Goal: Information Seeking & Learning: Learn about a topic

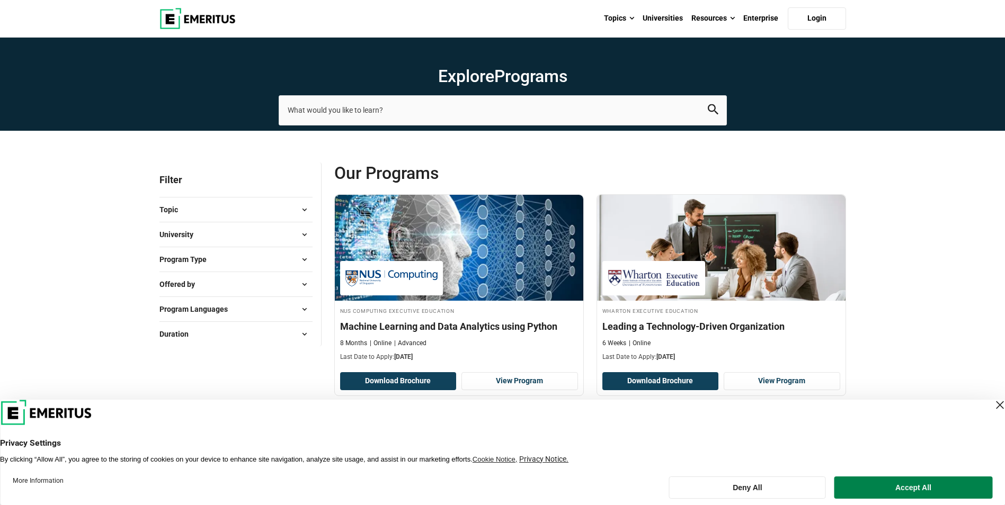
click at [307, 212] on span at bounding box center [305, 210] width 16 height 16
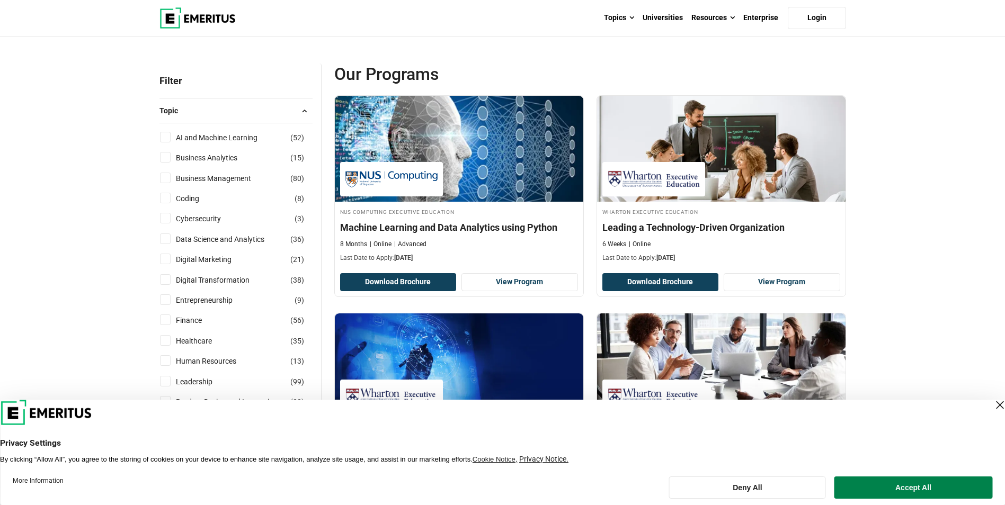
scroll to position [106, 0]
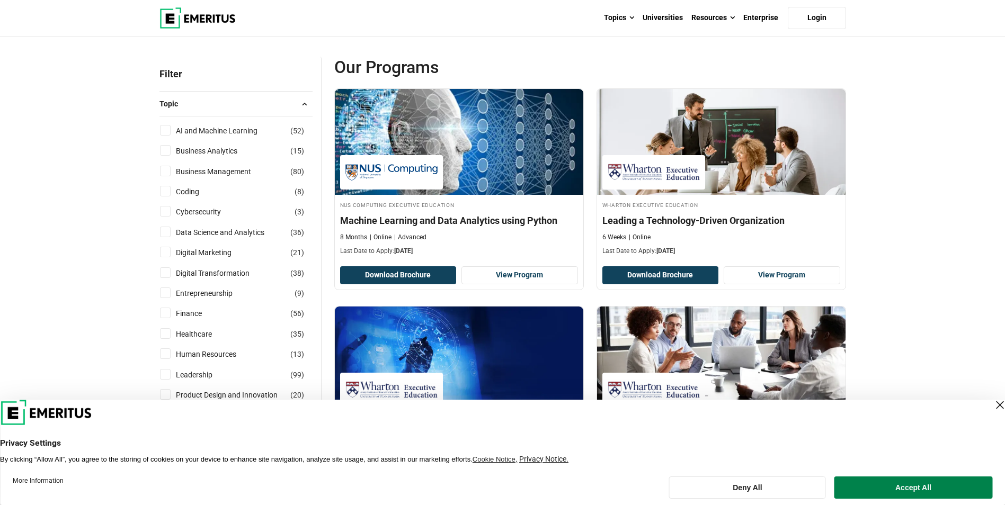
click at [165, 274] on input "Digital Transformation ( 38 )" at bounding box center [165, 272] width 11 height 11
checkbox input "true"
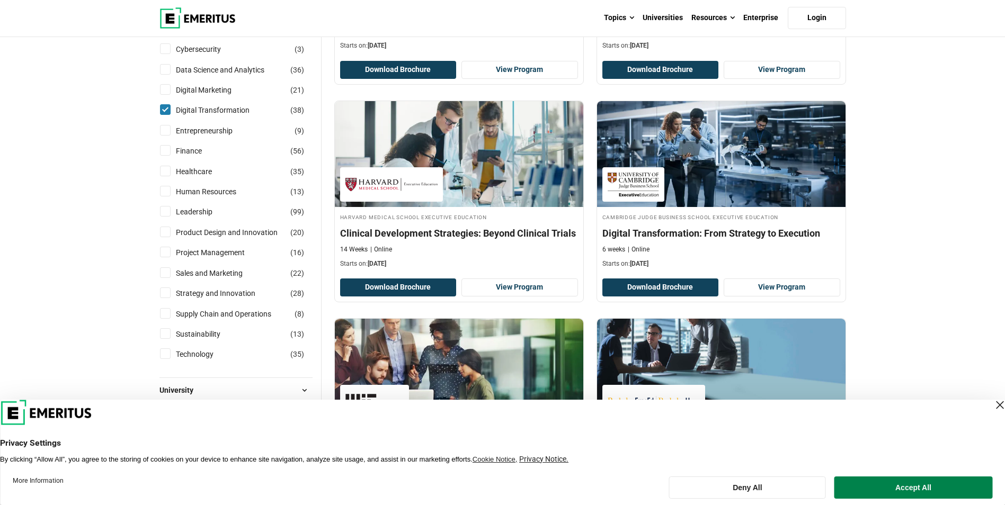
scroll to position [325, 0]
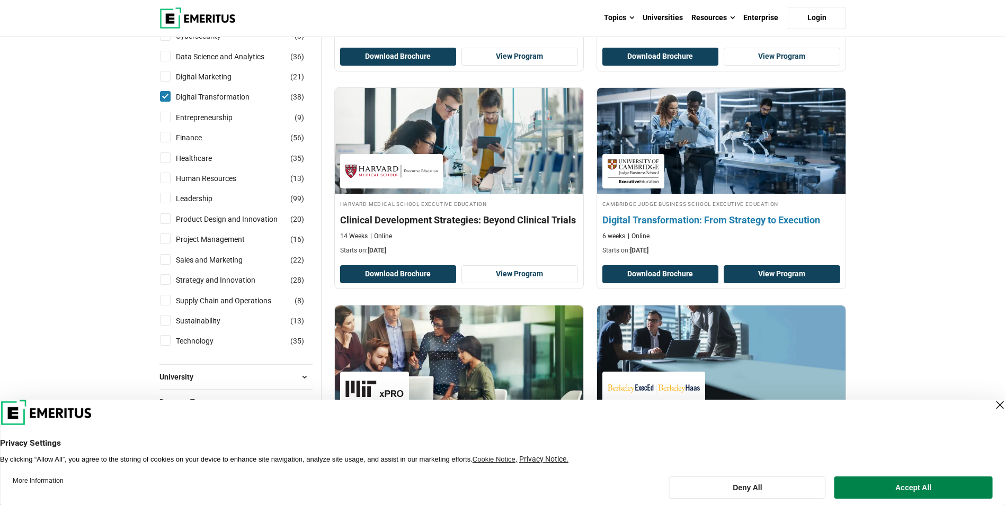
click at [740, 273] on link "View Program" at bounding box center [781, 274] width 117 height 18
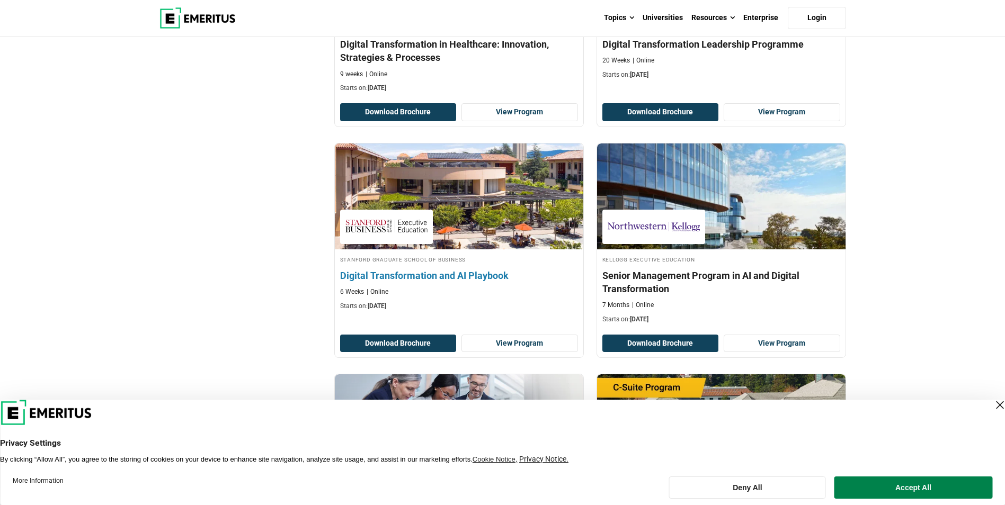
scroll to position [1013, 0]
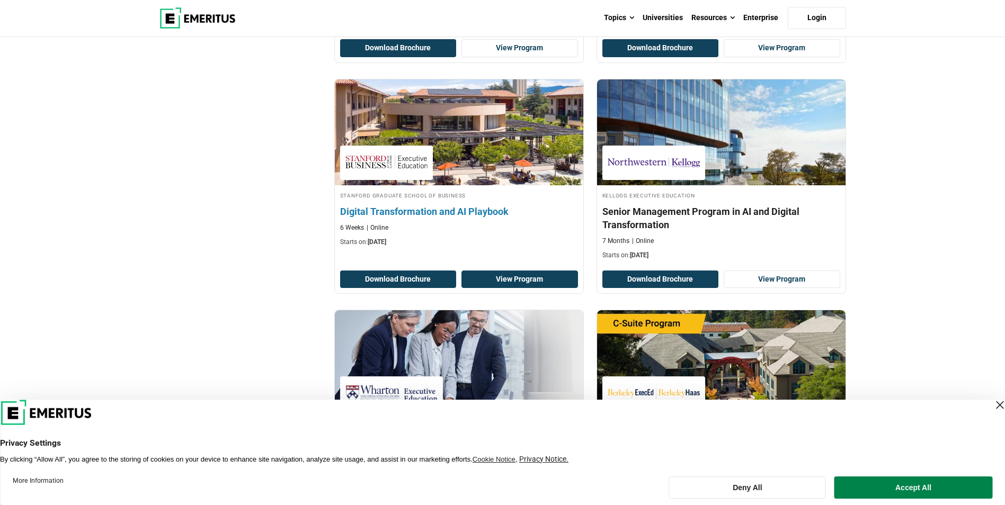
click at [523, 282] on link "View Program" at bounding box center [519, 280] width 117 height 18
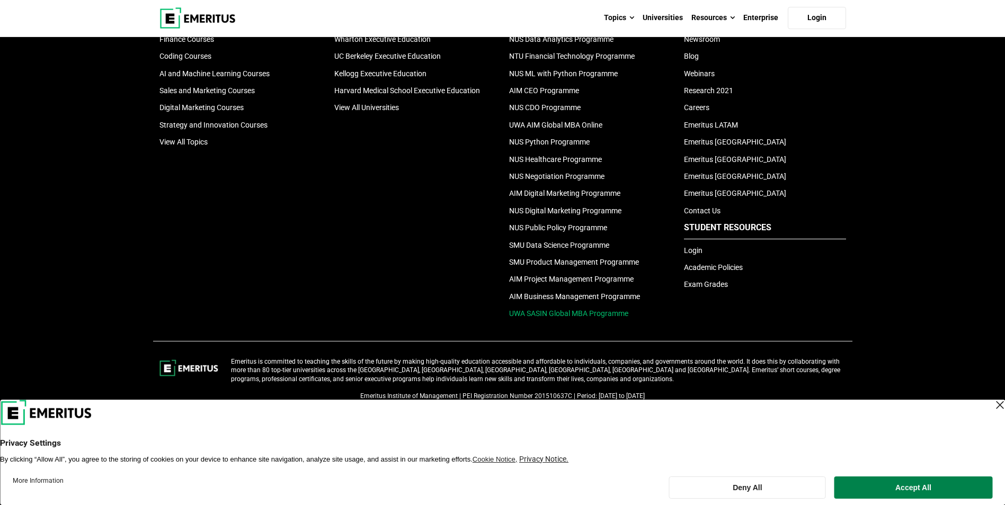
scroll to position [2375, 0]
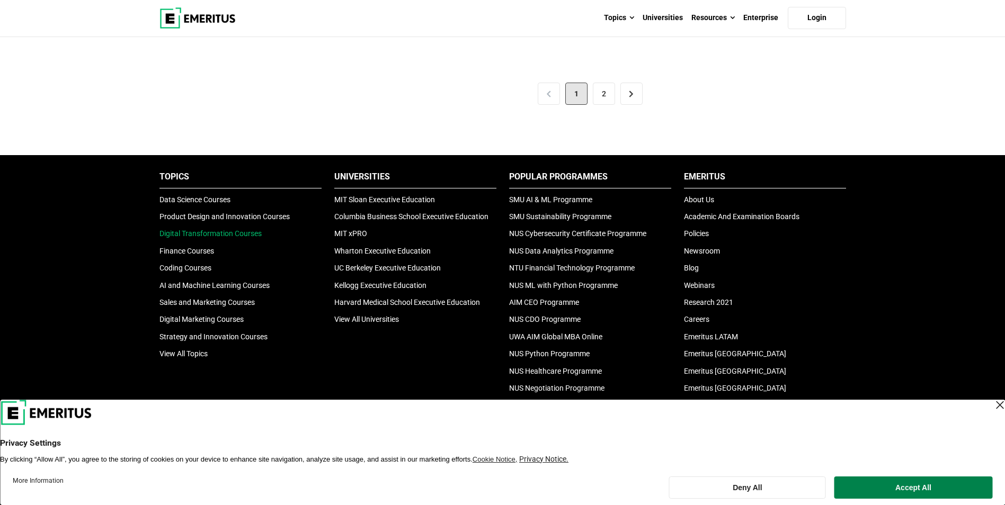
click at [252, 230] on link "Digital Transformation Courses" at bounding box center [210, 233] width 102 height 8
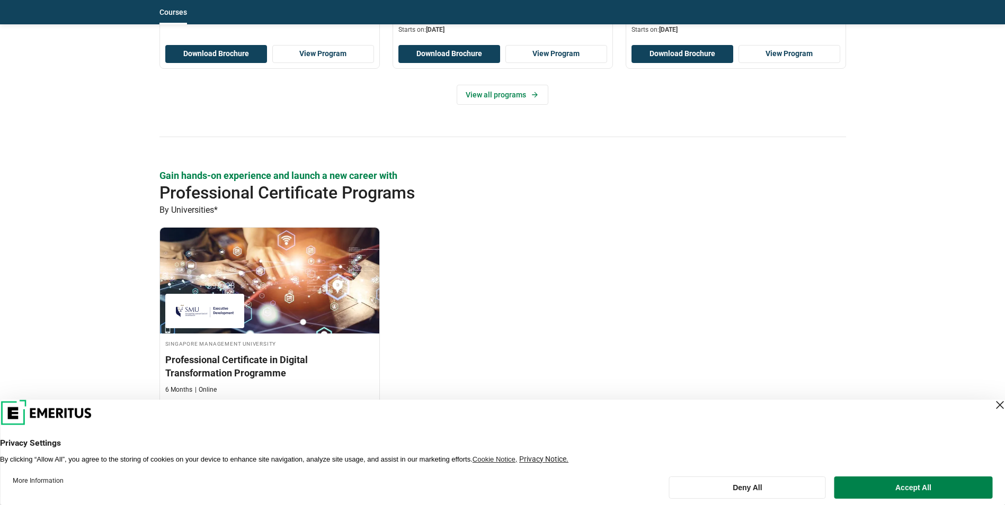
scroll to position [1059, 0]
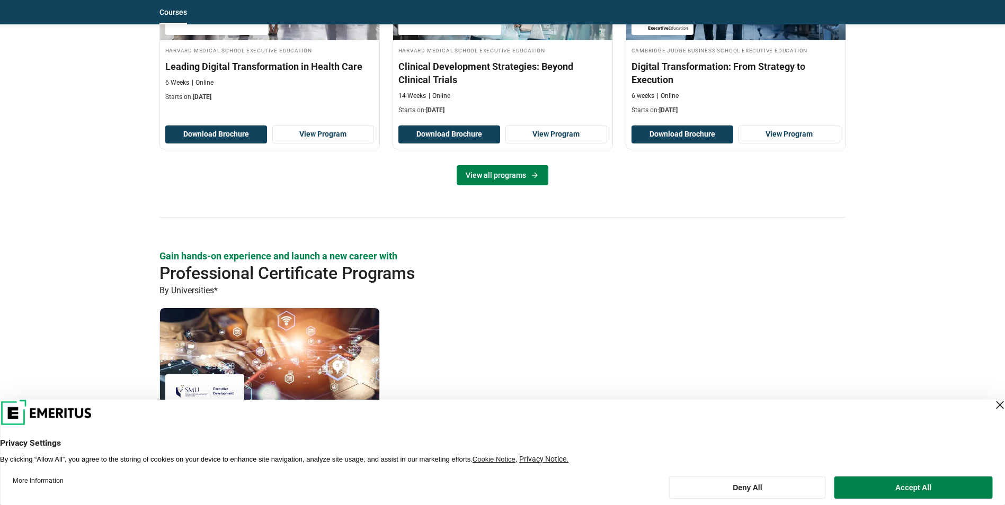
click at [502, 181] on link "View all programs" at bounding box center [502, 175] width 92 height 20
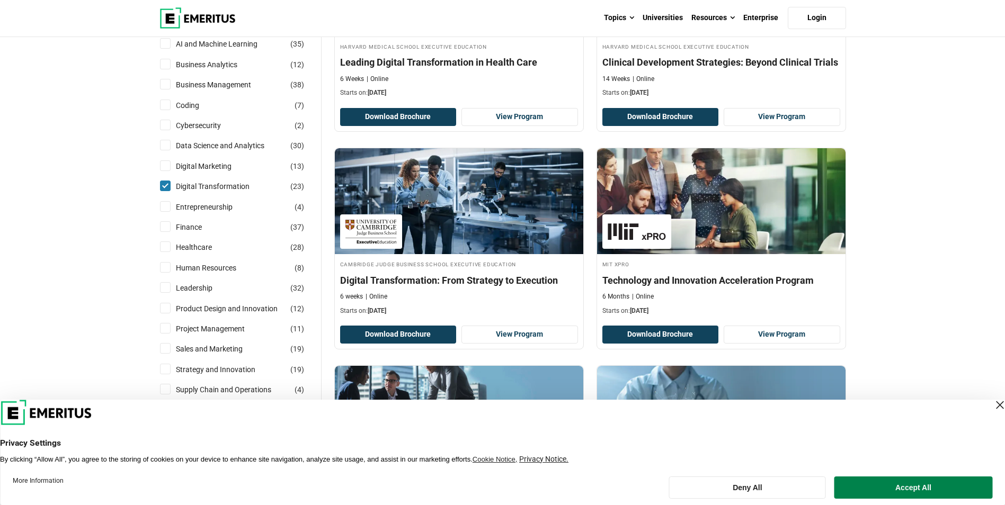
scroll to position [371, 0]
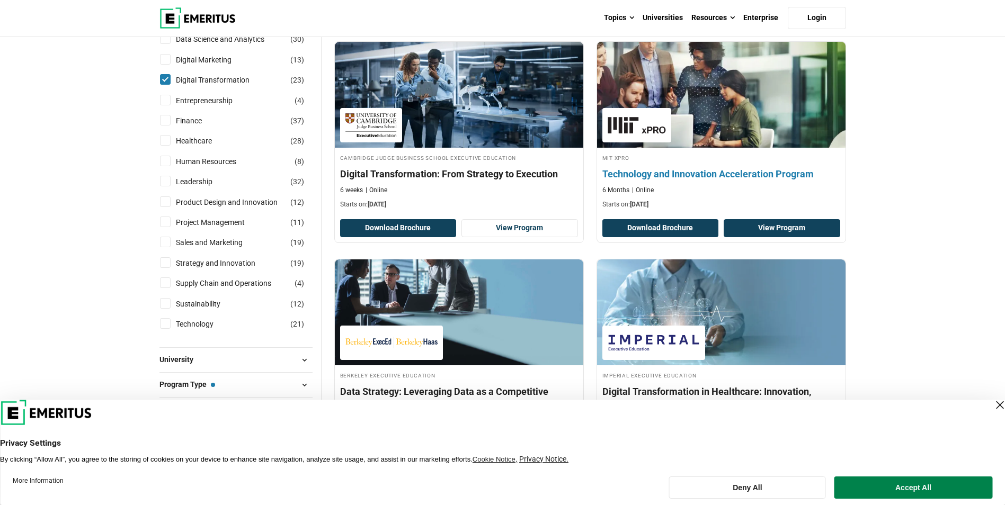
click at [771, 230] on link "View Program" at bounding box center [781, 228] width 117 height 18
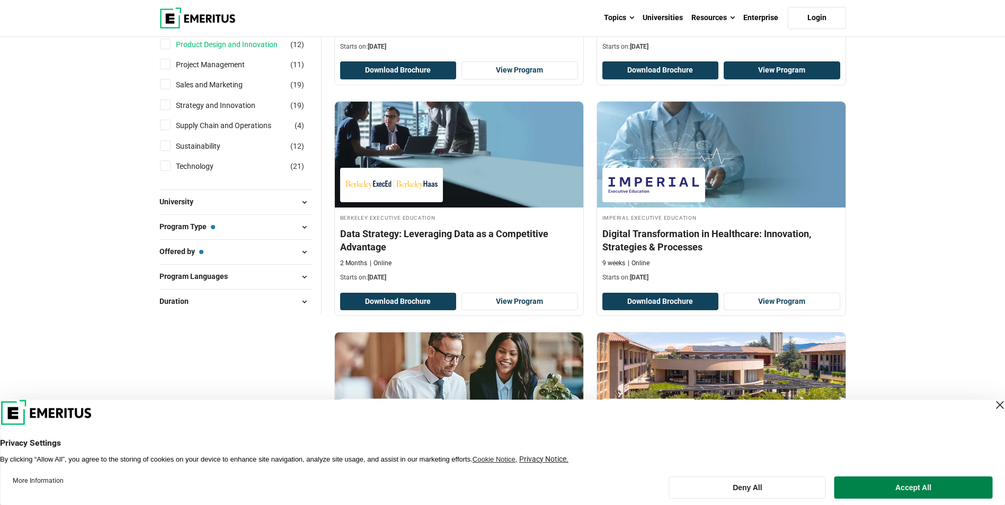
scroll to position [530, 0]
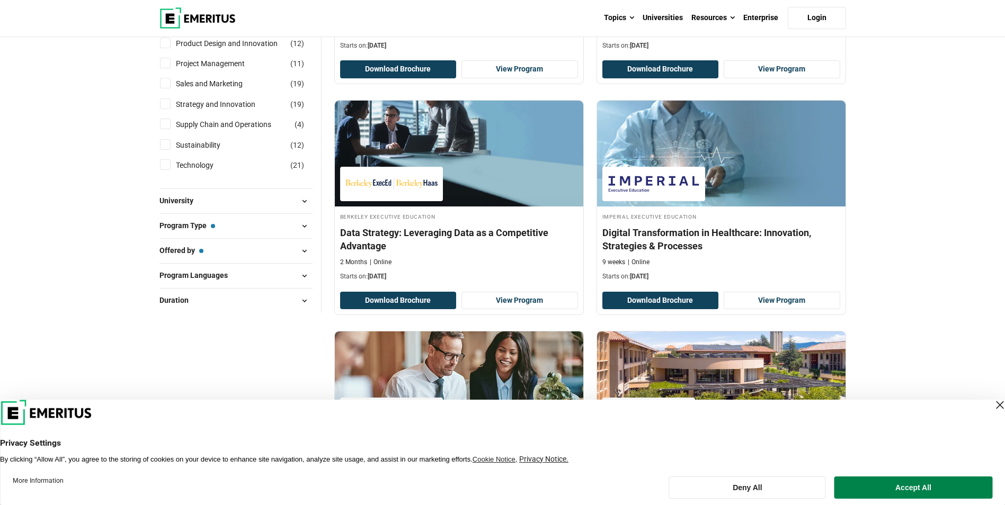
click at [305, 226] on span at bounding box center [305, 226] width 16 height 16
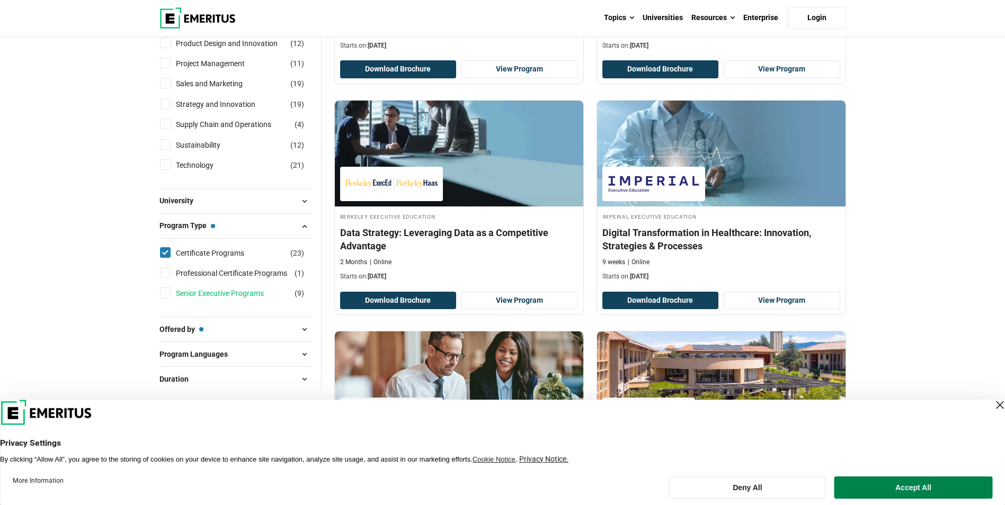
click at [212, 288] on link "Senior Executive Programs" at bounding box center [230, 294] width 109 height 12
checkbox input "true"
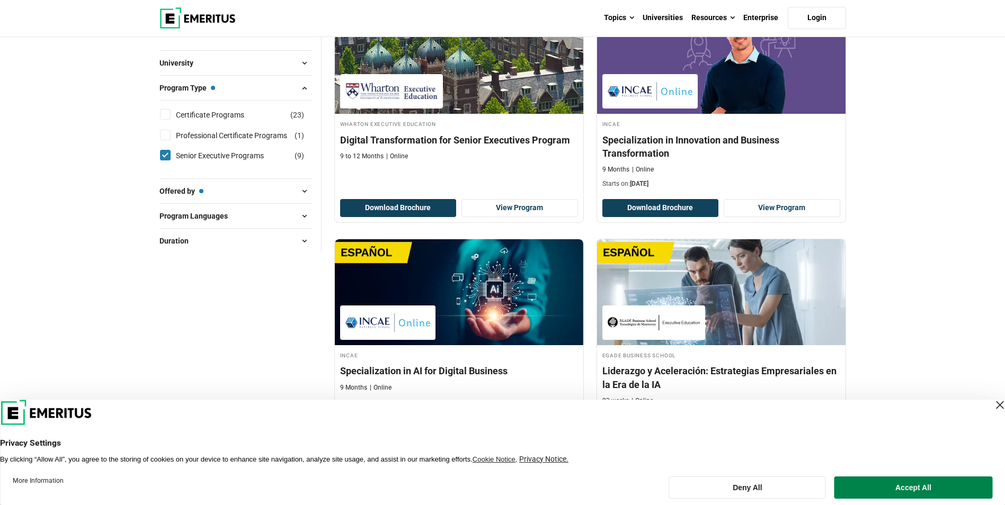
click at [306, 191] on span at bounding box center [305, 191] width 16 height 16
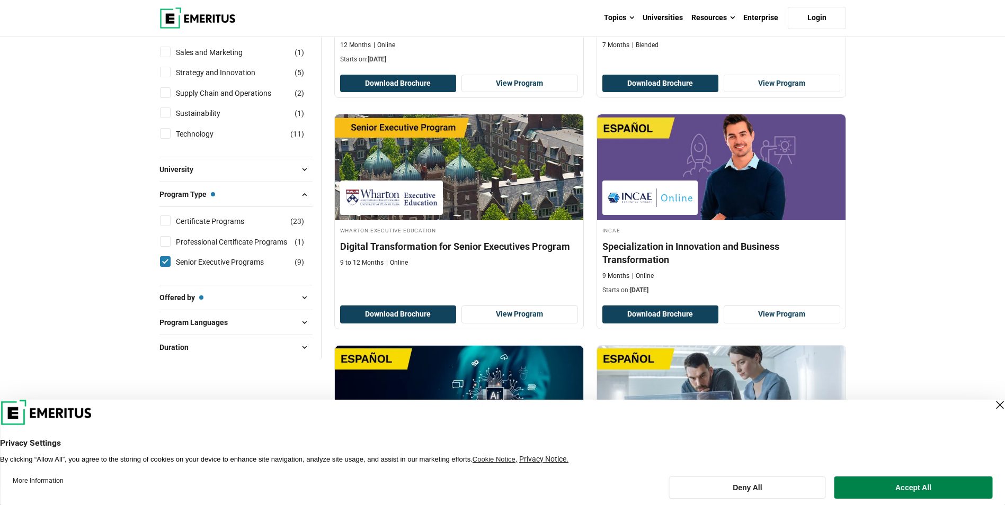
scroll to position [371, 0]
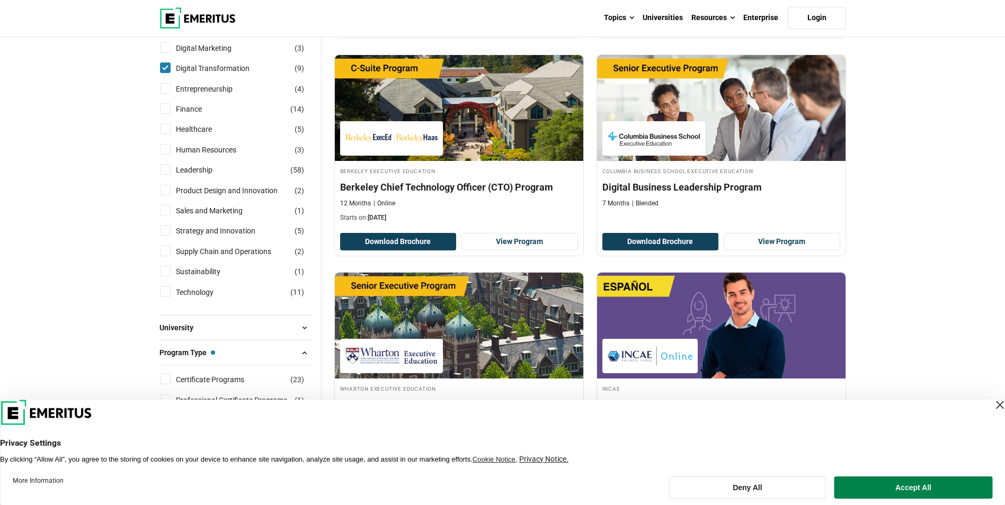
click at [165, 233] on input "Strategy and Innovation ( 5 )" at bounding box center [165, 230] width 11 height 11
checkbox input "true"
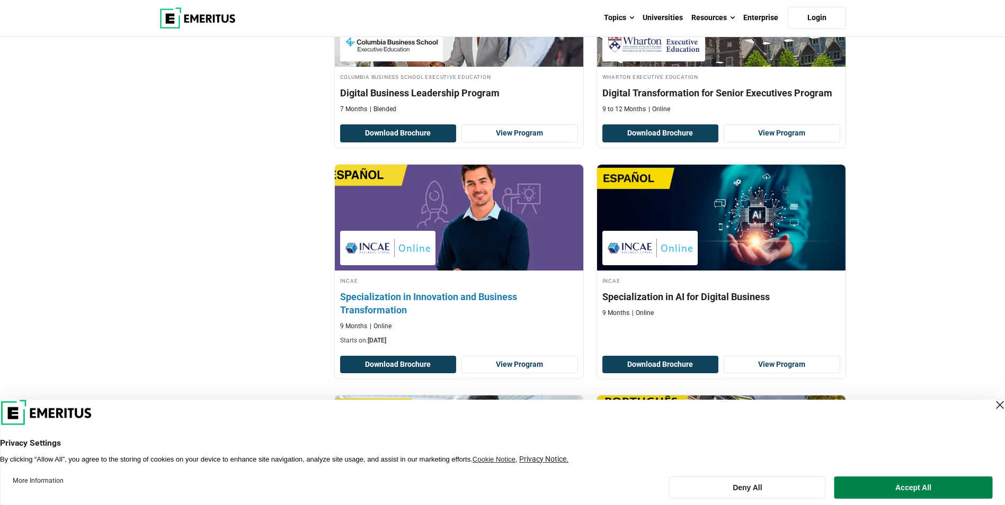
scroll to position [741, 0]
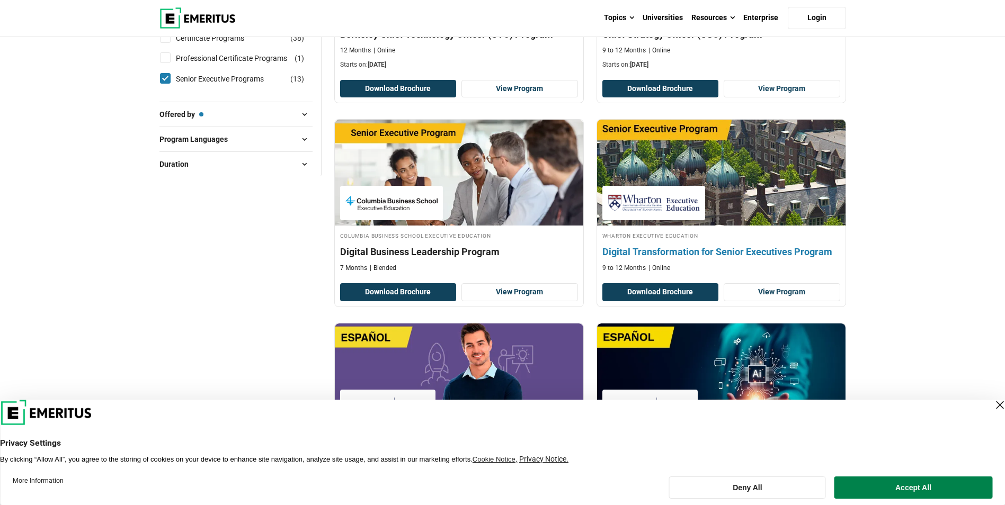
click at [729, 183] on img at bounding box center [720, 172] width 273 height 117
